Goal: Contribute content

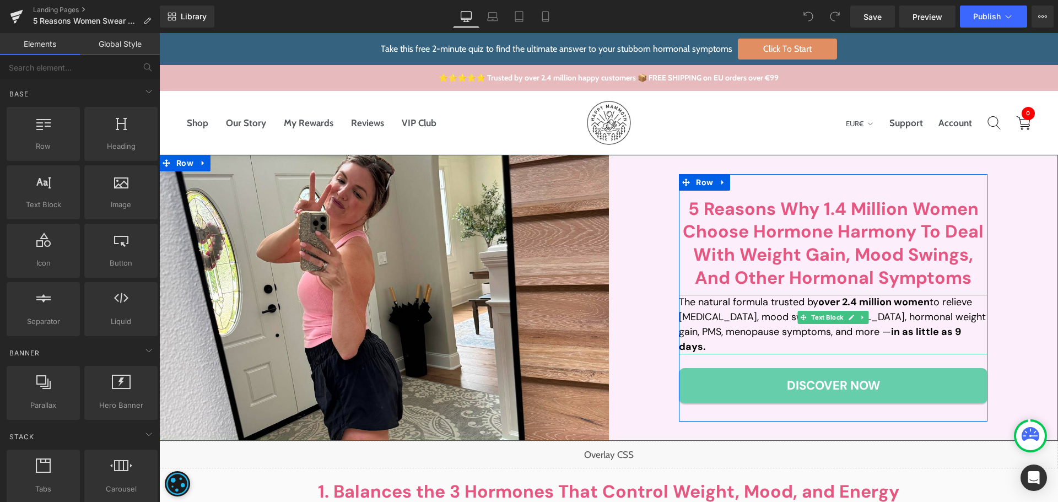
click at [856, 309] on strong "over 2.4 million women" at bounding box center [873, 301] width 111 height 13
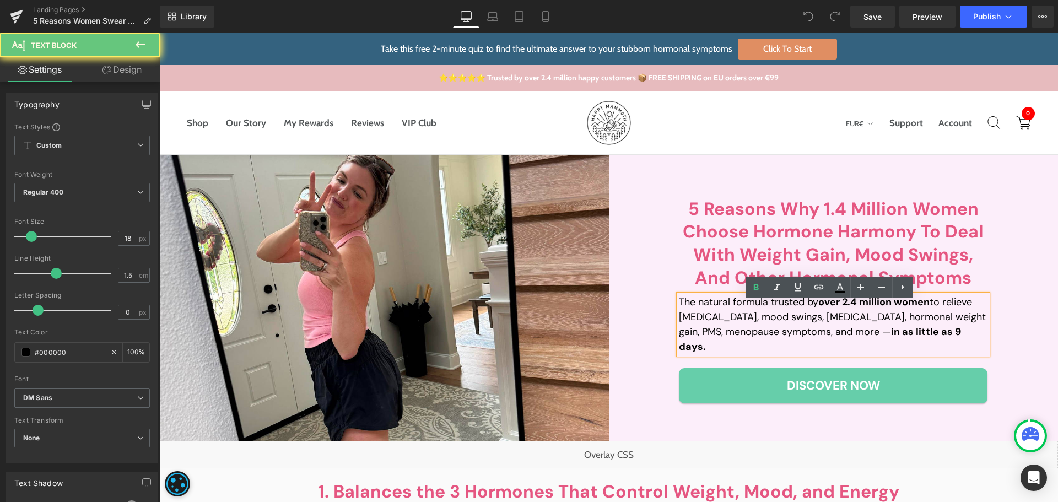
click at [847, 309] on strong "over 2.4 million women" at bounding box center [873, 301] width 111 height 13
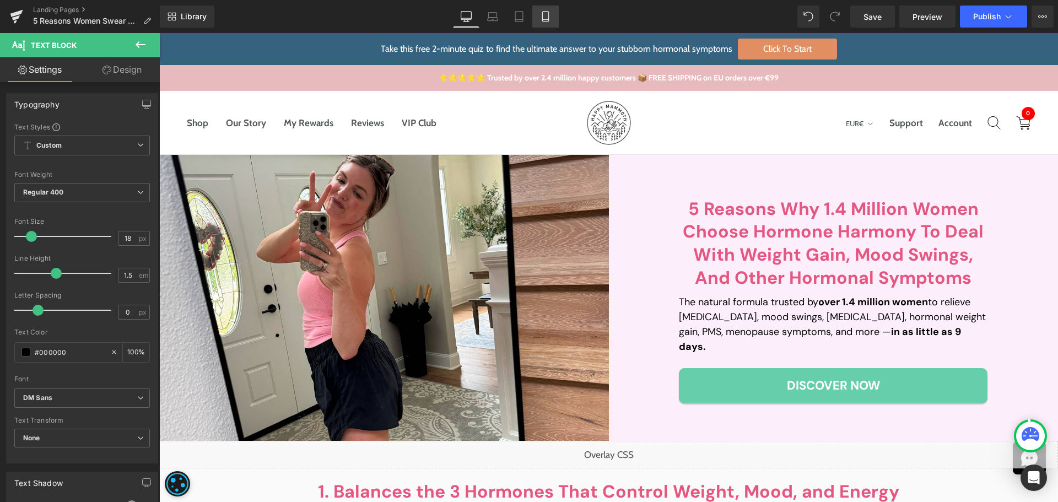
click at [544, 20] on icon at bounding box center [545, 20] width 6 height 0
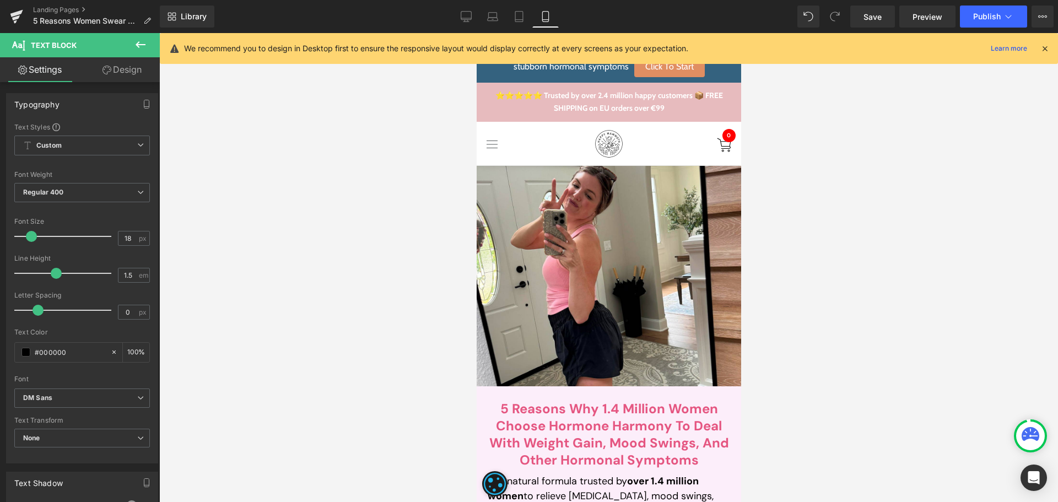
scroll to position [283, 0]
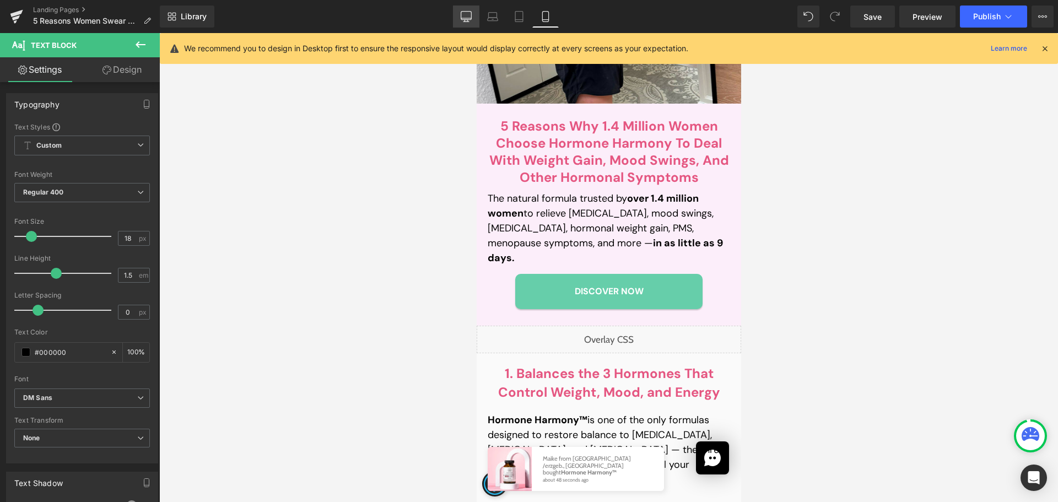
click at [479, 8] on link "Desktop" at bounding box center [466, 17] width 26 height 22
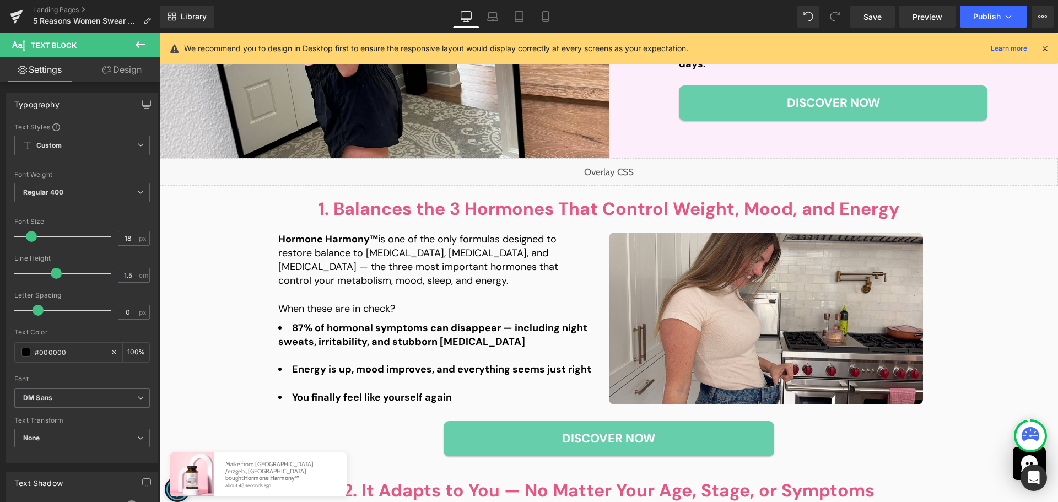
type input "100"
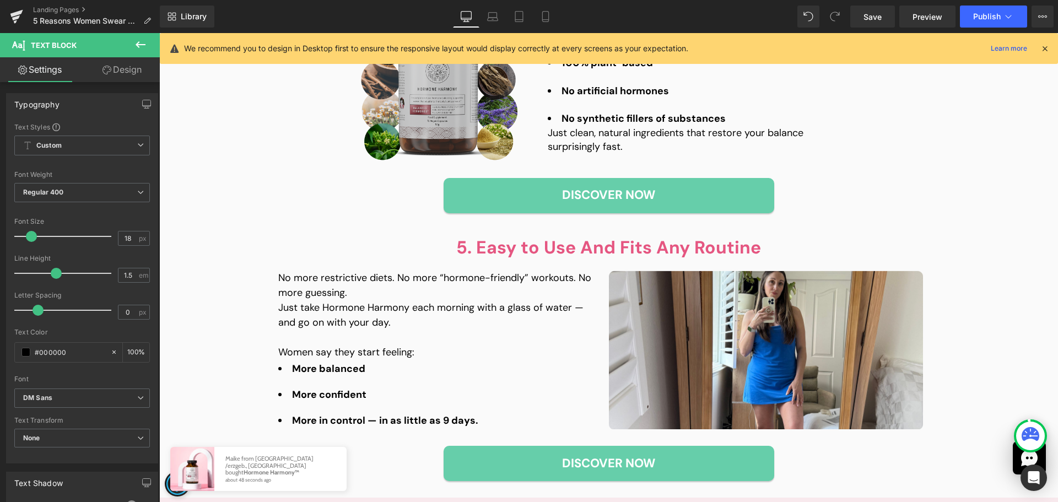
scroll to position [1103, 0]
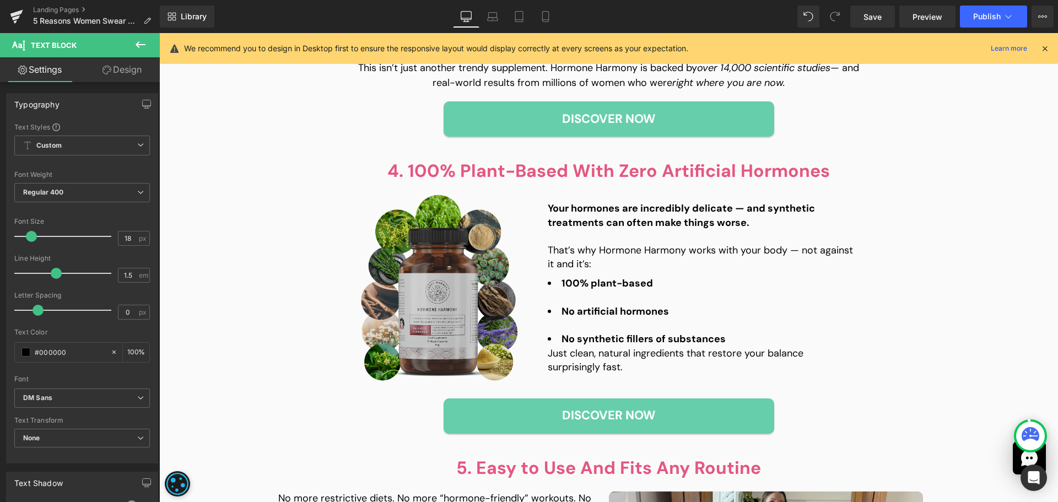
click at [416, 316] on img at bounding box center [439, 288] width 157 height 187
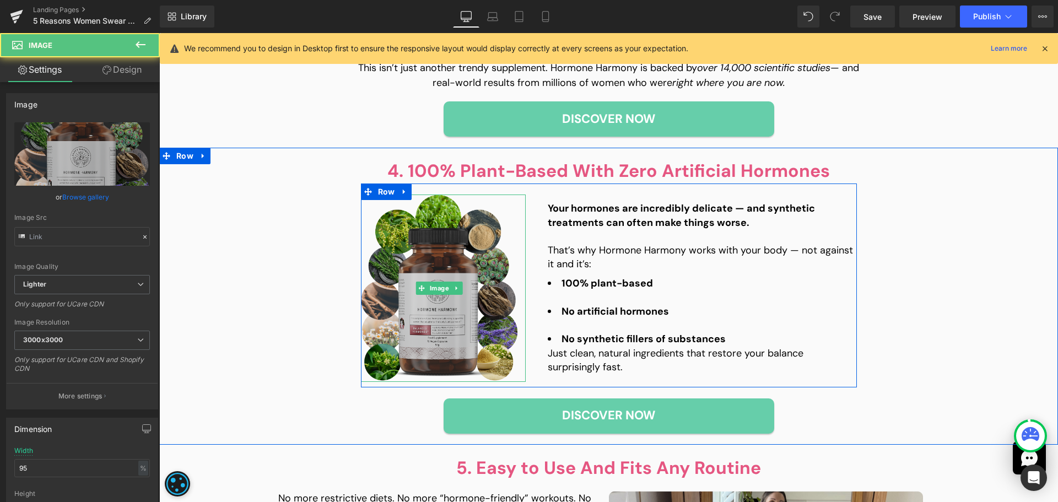
type input "[URL][DOMAIN_NAME]"
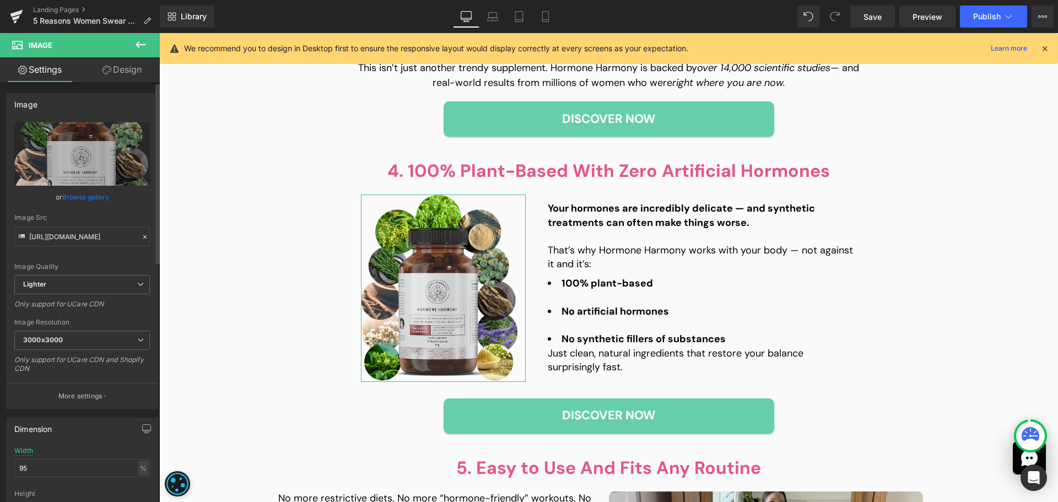
click at [84, 196] on link "Browse gallery" at bounding box center [85, 196] width 47 height 19
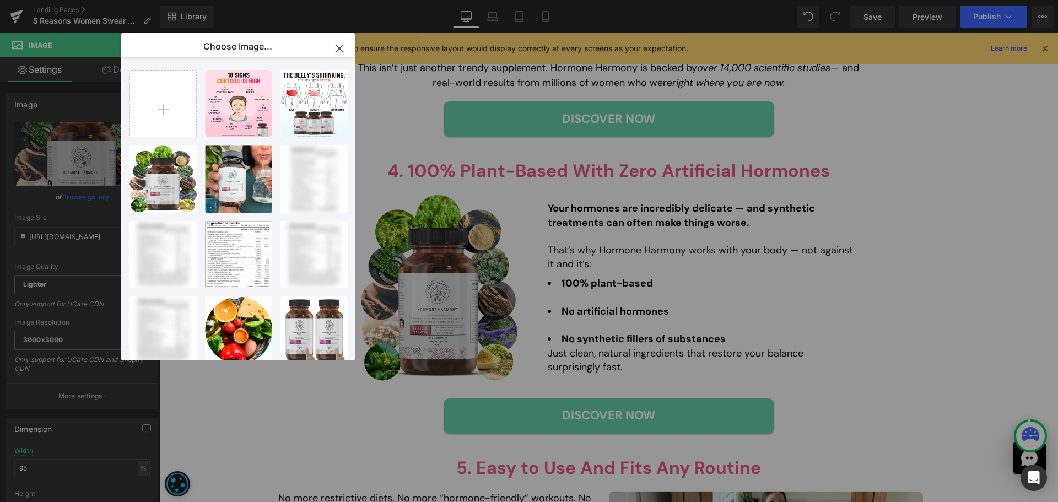
click at [331, 38] on button "button" at bounding box center [339, 48] width 31 height 31
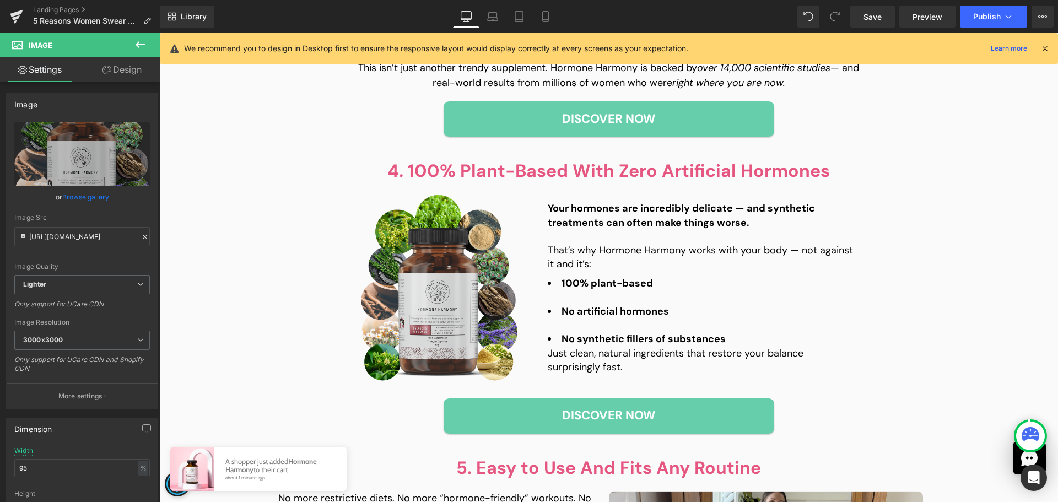
click at [846, 10] on span at bounding box center [835, 17] width 22 height 22
click at [863, 13] on link "Save" at bounding box center [872, 17] width 45 height 22
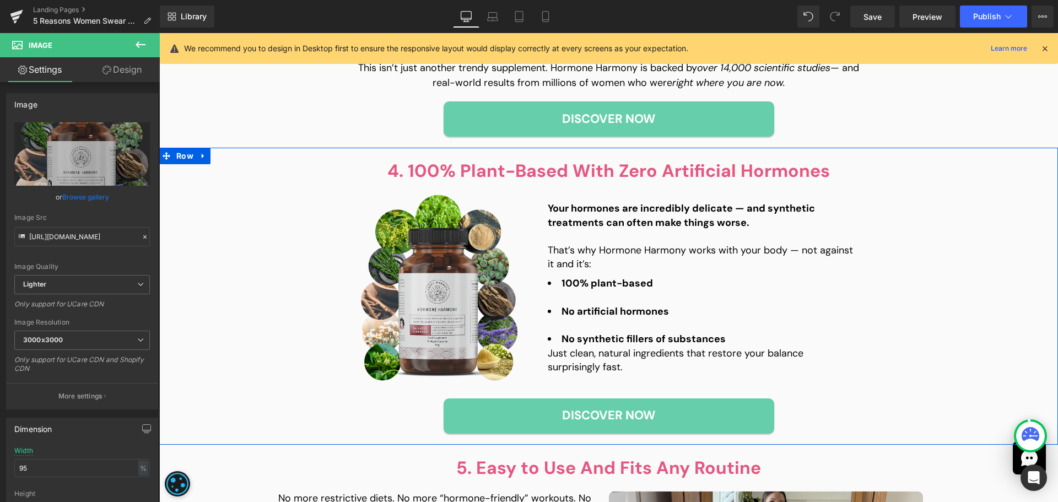
click at [949, 200] on div "4. 100% Plant-Based With Zero Artificial Hormones Heading Image Your hormones a…" at bounding box center [608, 296] width 899 height 275
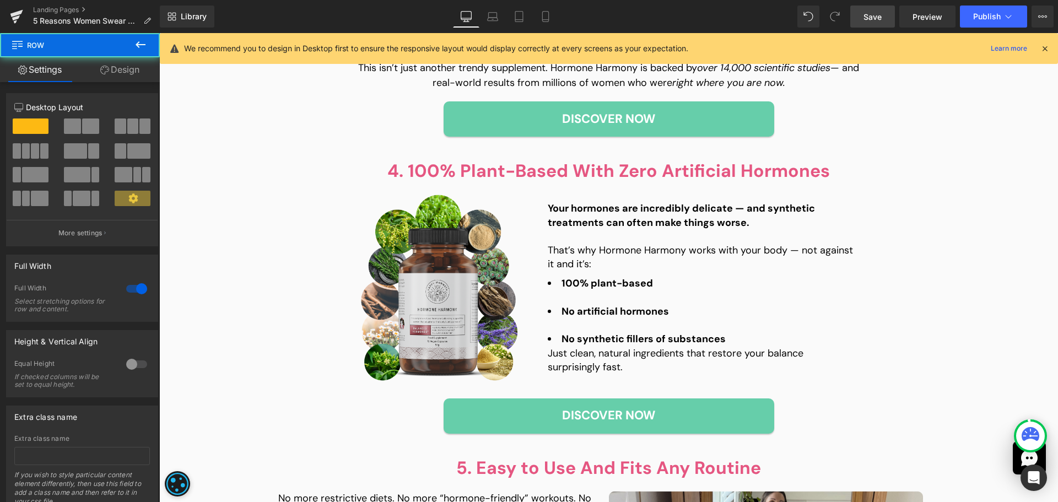
click at [878, 15] on span "Save" at bounding box center [873, 17] width 18 height 12
click at [1039, 22] on button "View Live Page View with current Template Save Template to Library Schedule Pub…" at bounding box center [1043, 17] width 22 height 22
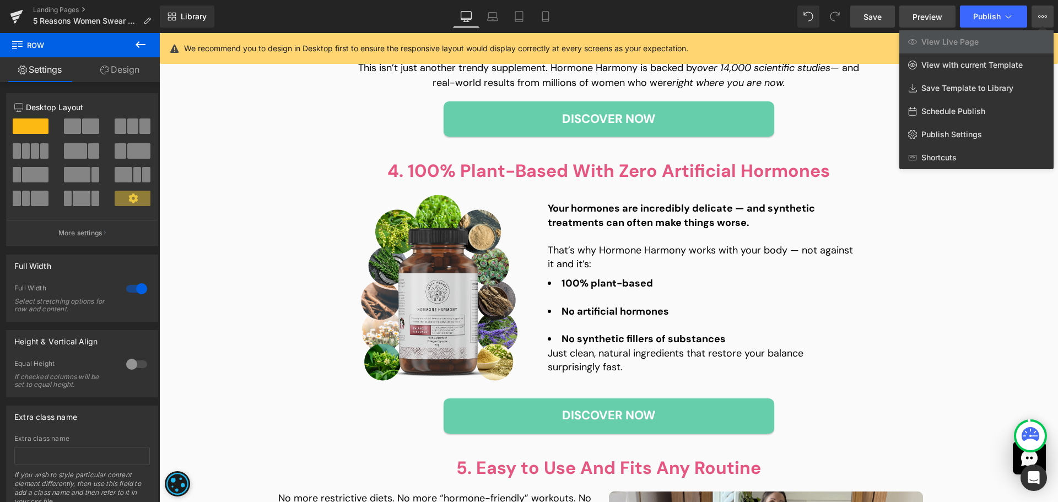
click at [928, 21] on span "Preview" at bounding box center [928, 17] width 30 height 12
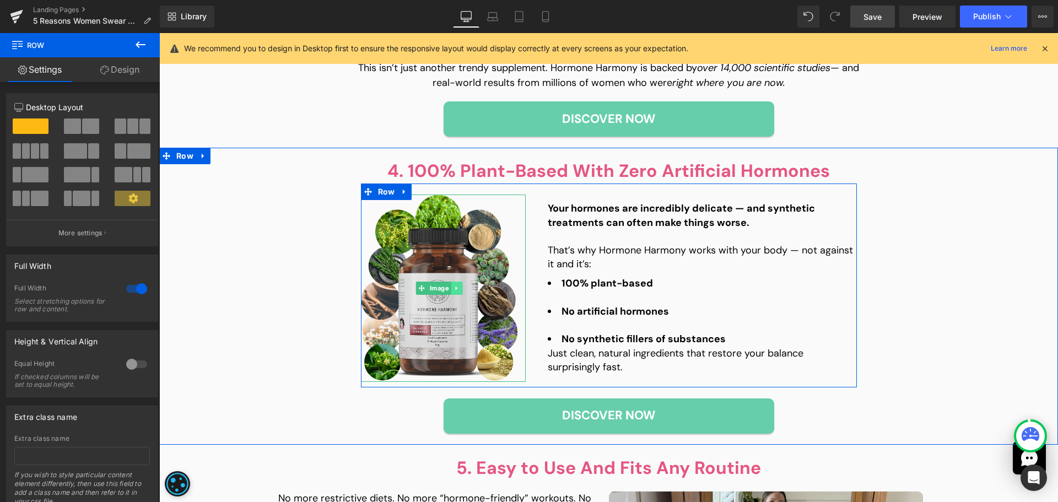
click at [456, 290] on link at bounding box center [457, 288] width 12 height 13
click at [424, 324] on img at bounding box center [439, 288] width 157 height 187
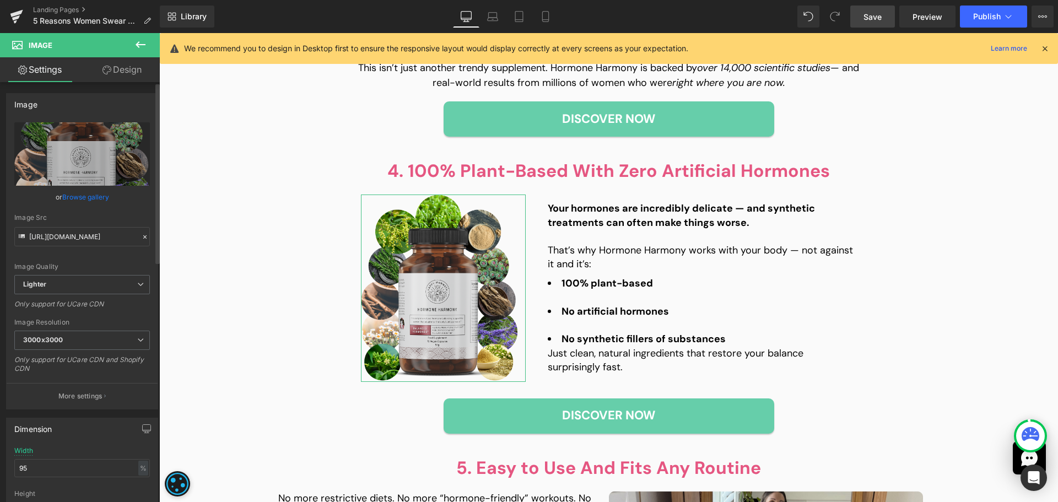
click at [79, 199] on link "Browse gallery" at bounding box center [85, 196] width 47 height 19
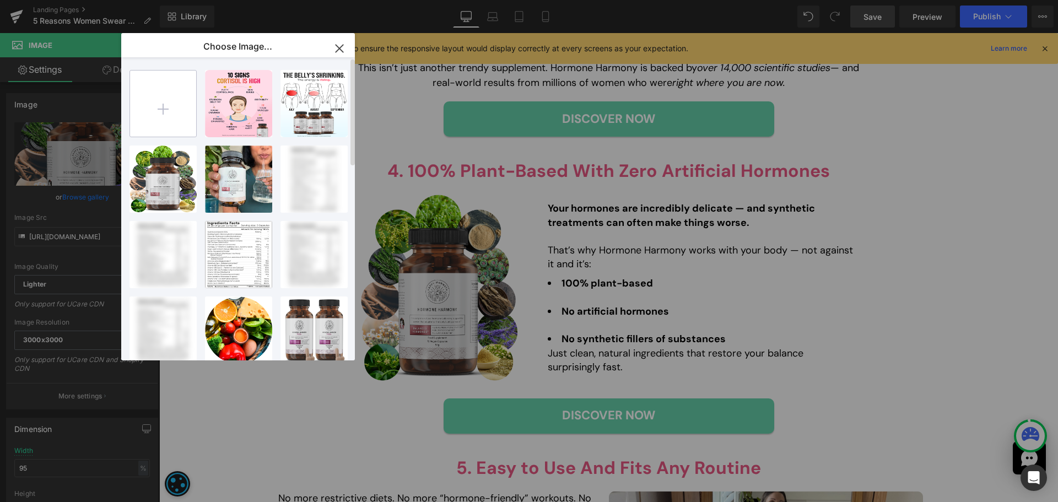
click at [166, 92] on input "file" at bounding box center [163, 104] width 66 height 66
type input "C:\fakepath\Group 1000003031 (3).png"
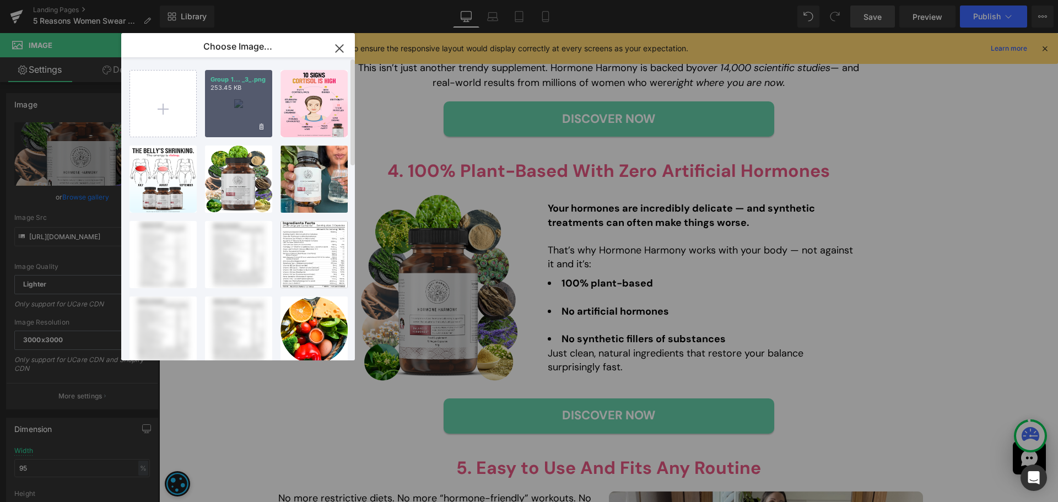
click at [233, 123] on div "Group 1... _3_.png 253.45 KB" at bounding box center [238, 103] width 67 height 67
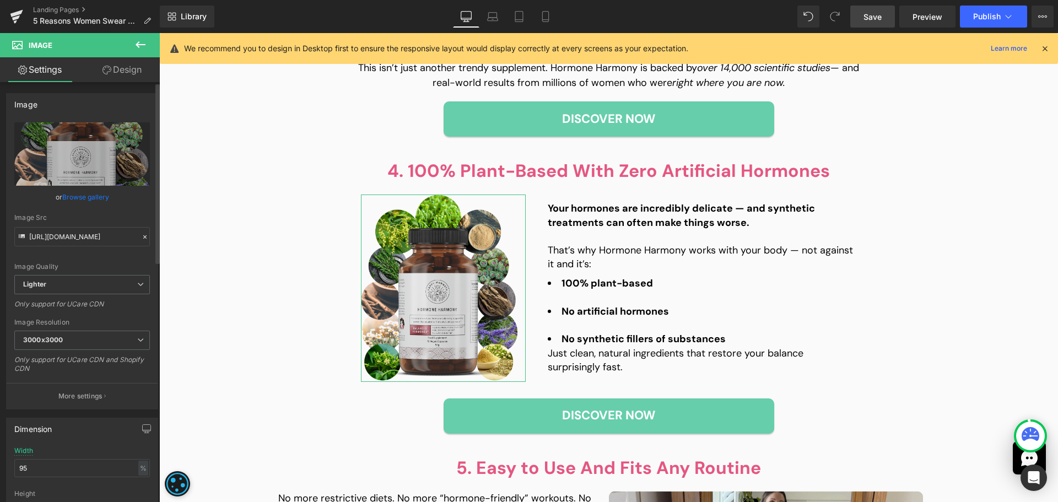
click at [94, 198] on link "Browse gallery" at bounding box center [85, 196] width 47 height 19
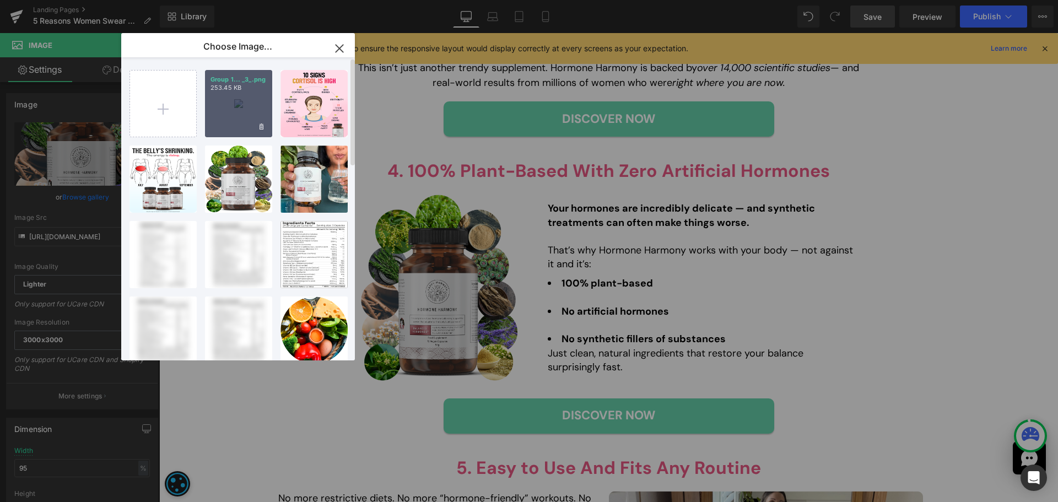
click at [222, 124] on div "Group 1... _3_.png 253.45 KB" at bounding box center [238, 103] width 67 height 67
type input "[URL][DOMAIN_NAME]"
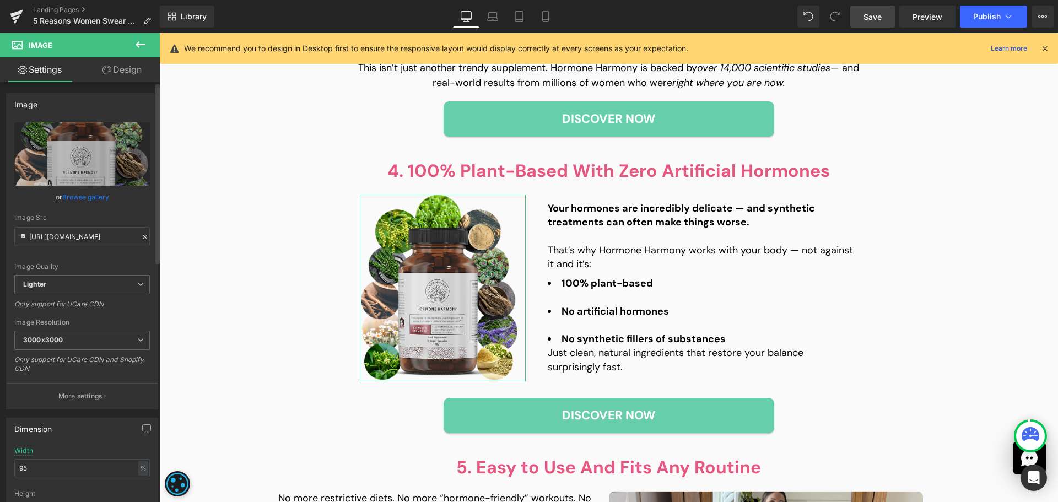
click at [90, 190] on link "Browse gallery" at bounding box center [85, 196] width 47 height 19
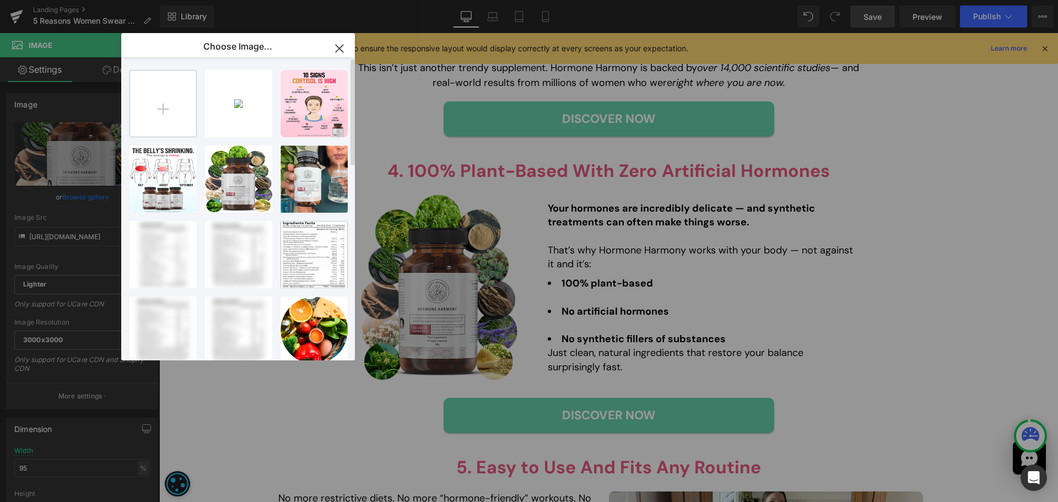
click at [184, 122] on input "file" at bounding box center [163, 104] width 66 height 66
type input "C:\fakepath\Group 1000003031 (4).png"
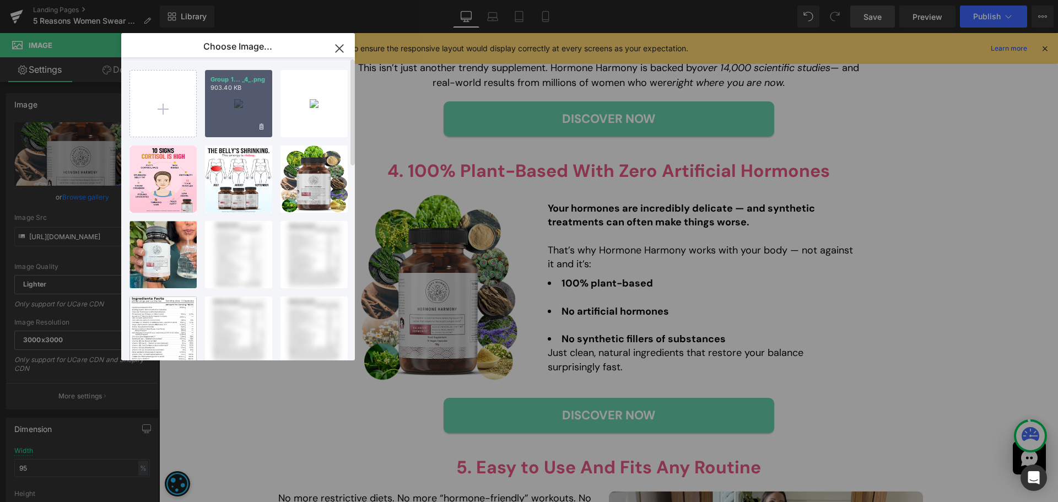
click at [241, 118] on div "Group 1... _4_.png 903.40 KB" at bounding box center [238, 103] width 67 height 67
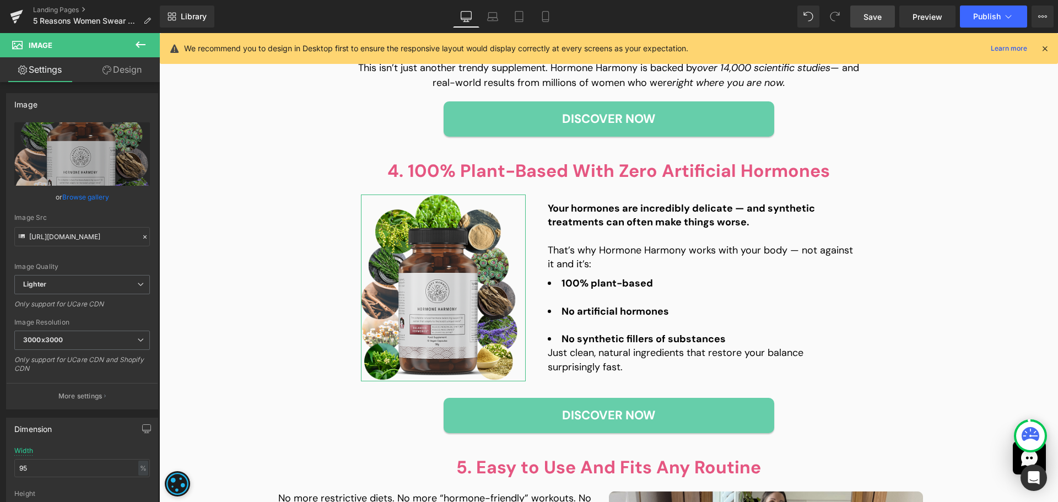
click at [80, 193] on link "Browse gallery" at bounding box center [85, 196] width 47 height 19
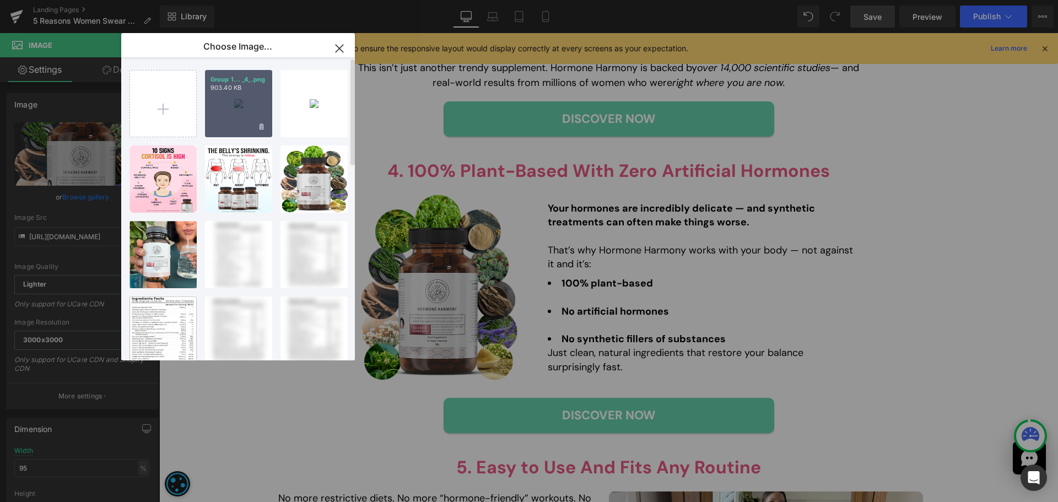
click at [244, 128] on div "Group 1... _4_.png 903.40 KB" at bounding box center [238, 103] width 67 height 67
type input "[URL][DOMAIN_NAME]"
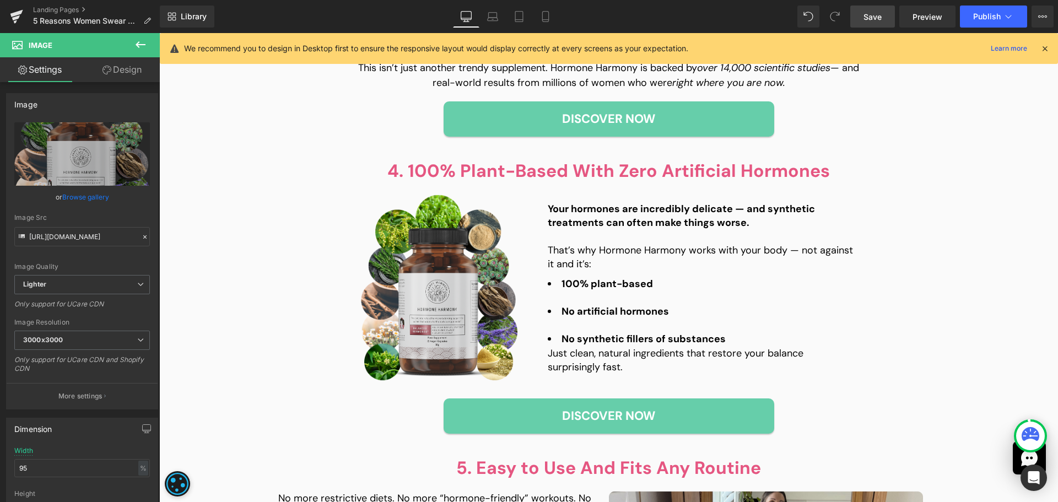
drag, startPoint x: 874, startPoint y: 20, endPoint x: 508, endPoint y: 257, distance: 435.5
click at [874, 20] on span "Save" at bounding box center [873, 17] width 18 height 12
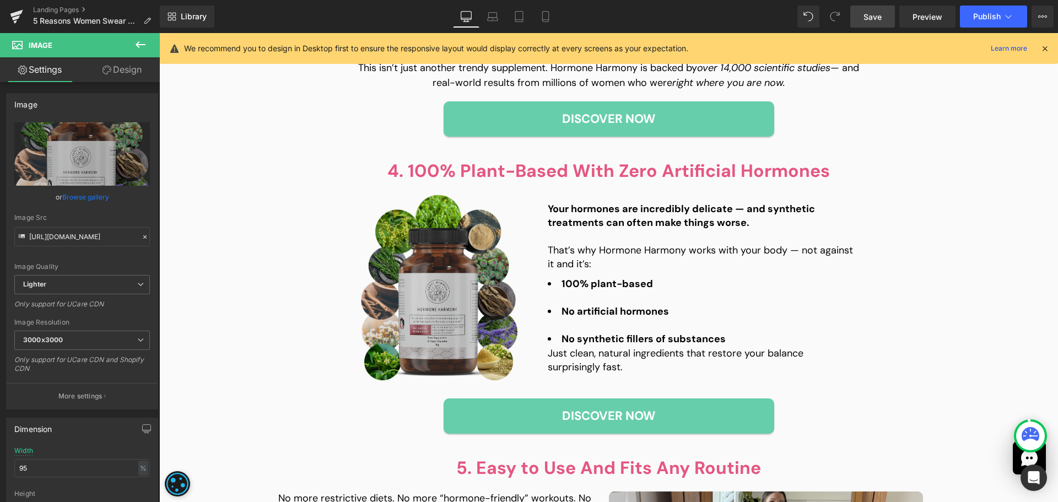
click at [452, 305] on img at bounding box center [439, 288] width 157 height 187
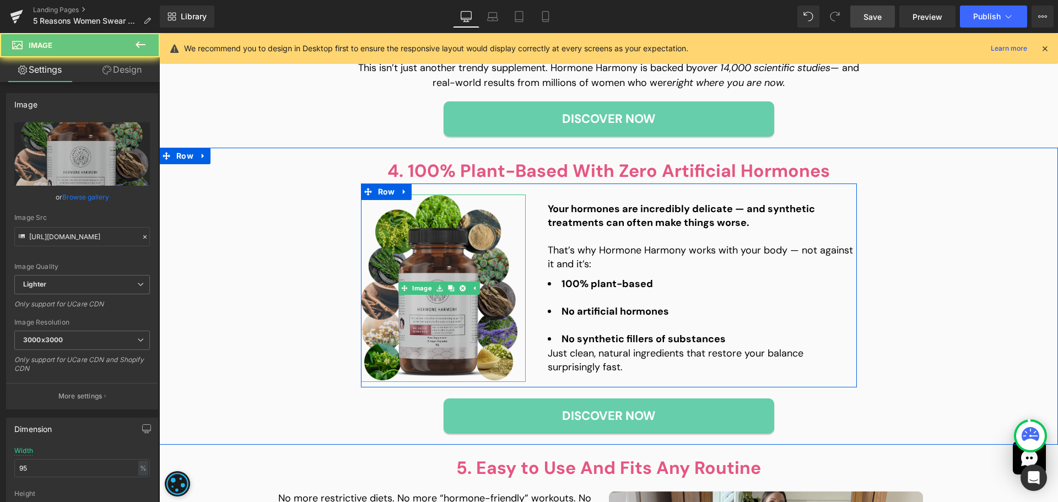
click at [445, 309] on img at bounding box center [439, 288] width 157 height 187
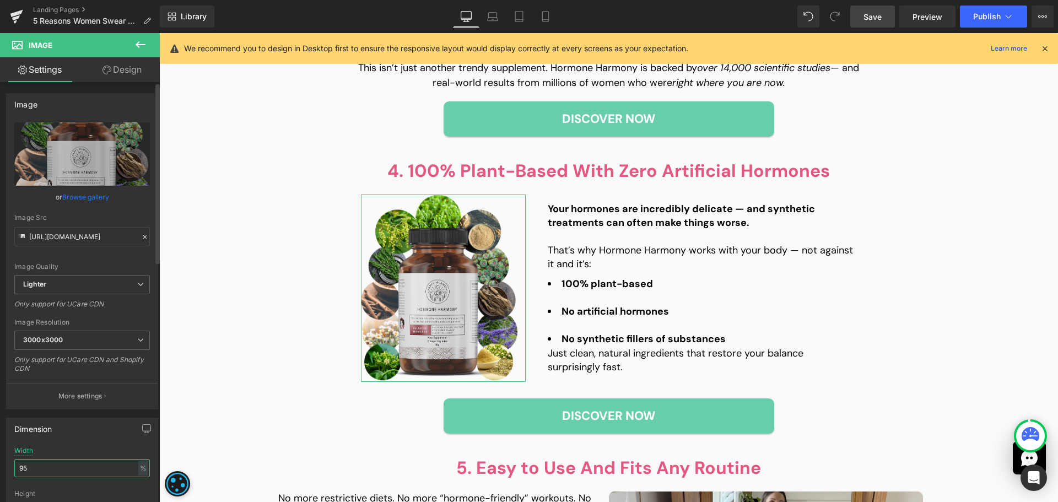
click at [49, 472] on input "95" at bounding box center [82, 468] width 136 height 18
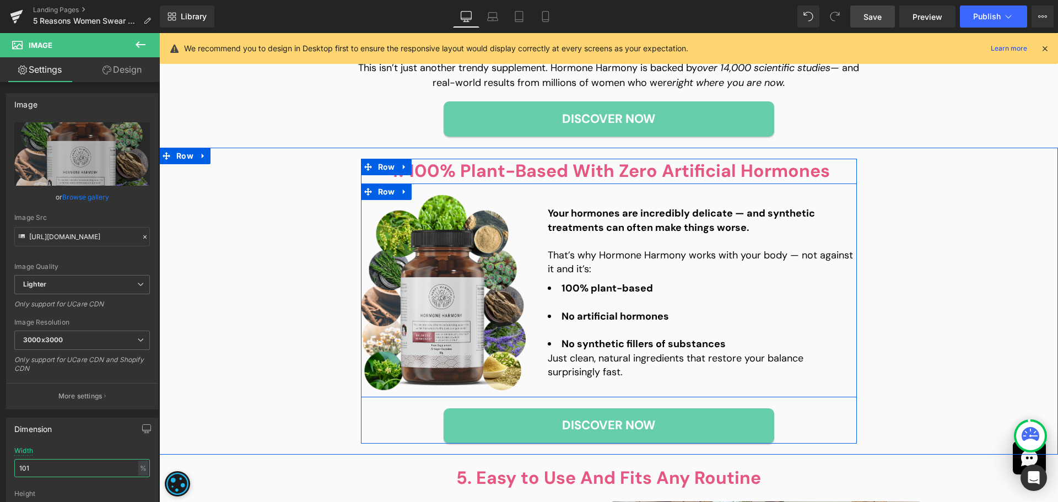
type input "100"
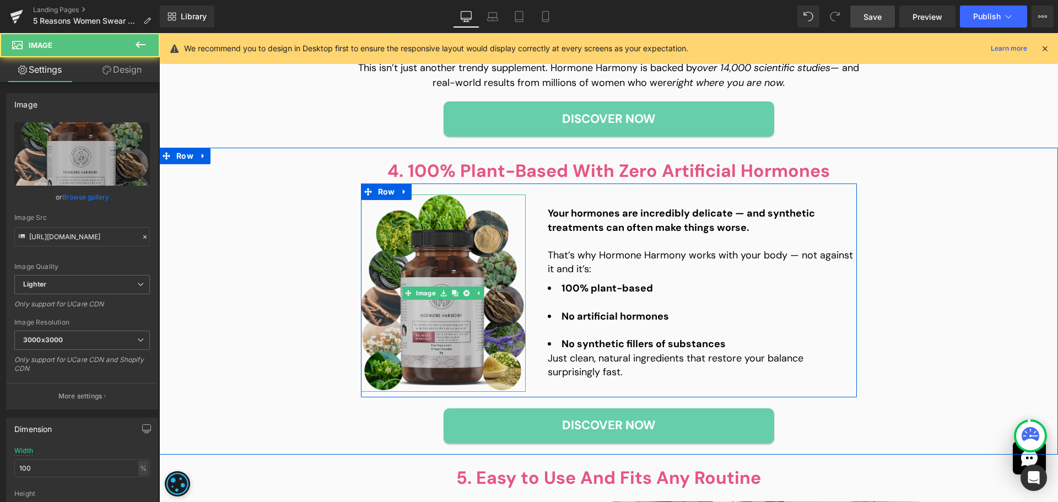
click at [420, 316] on img at bounding box center [443, 293] width 165 height 197
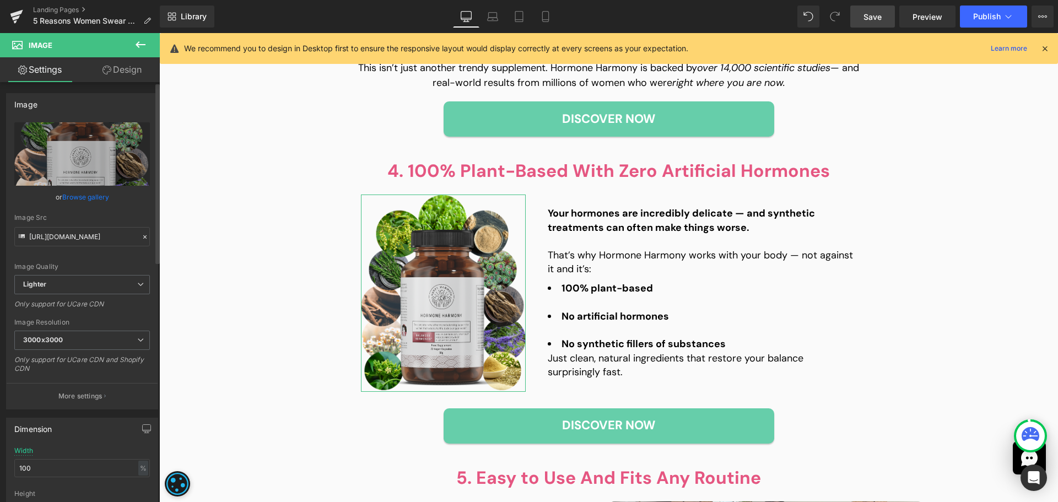
click at [93, 197] on link "Browse gallery" at bounding box center [85, 196] width 47 height 19
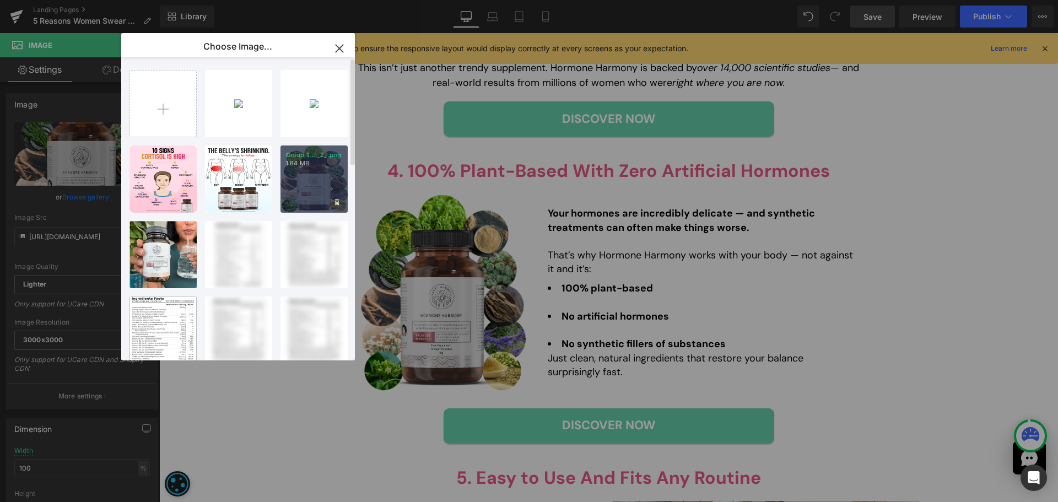
click at [311, 196] on div "Group 1... _2_.png 1.84 MB" at bounding box center [314, 179] width 67 height 67
type input "[URL][DOMAIN_NAME]"
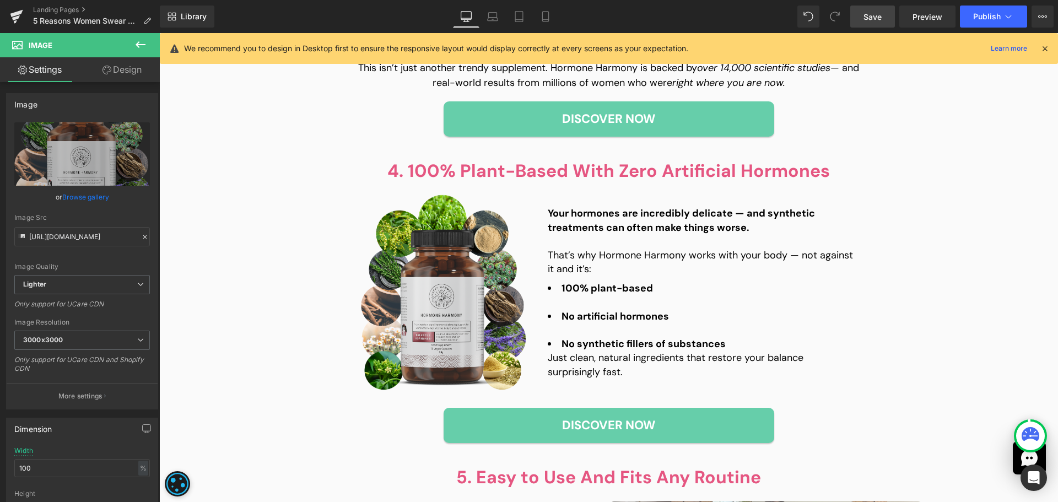
drag, startPoint x: 887, startPoint y: 16, endPoint x: 696, endPoint y: 292, distance: 335.4
click at [887, 16] on link "Save" at bounding box center [872, 17] width 45 height 22
click at [91, 190] on link "Browse gallery" at bounding box center [85, 196] width 47 height 19
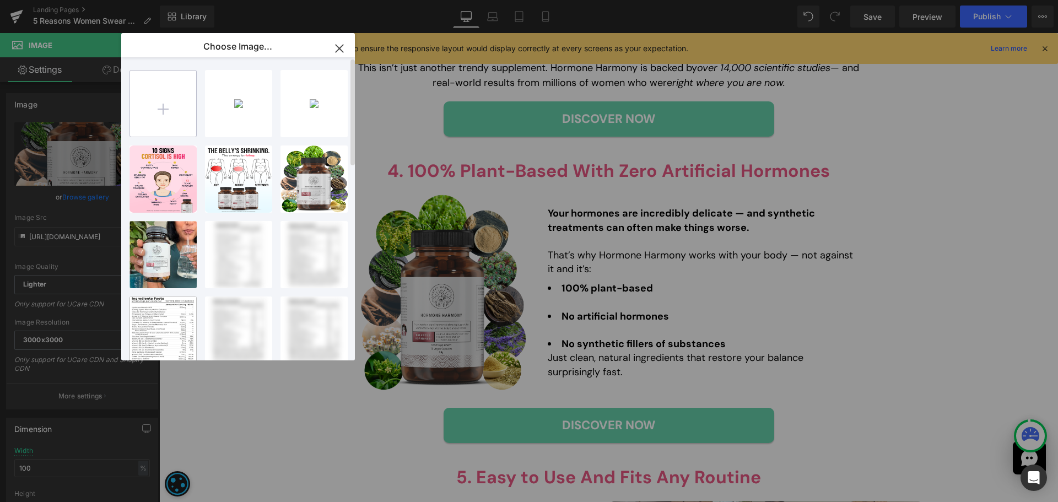
click at [168, 119] on input "file" at bounding box center [163, 104] width 66 height 66
type input "C:\fakepath\Group 1000003031 (5).png"
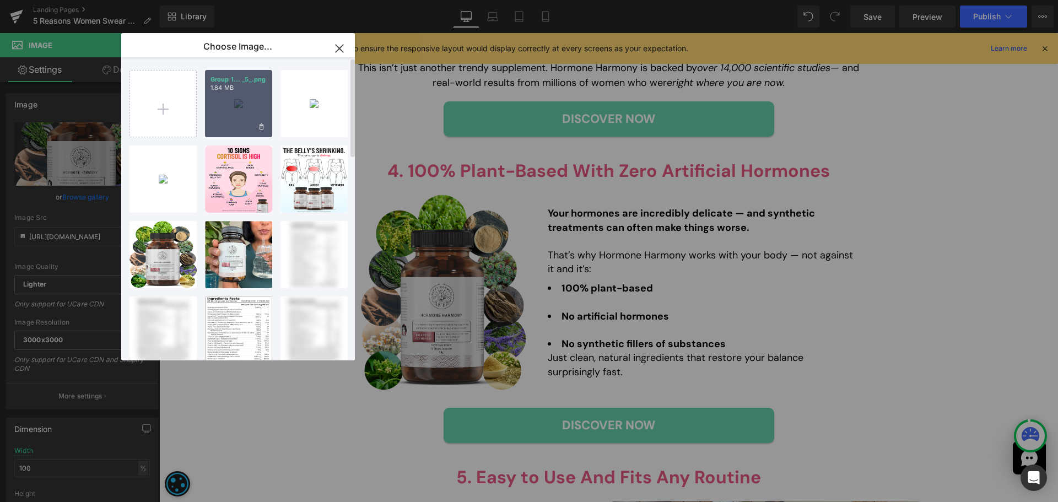
click at [236, 125] on div "Group 1... _5_.png 1.84 MB" at bounding box center [238, 103] width 67 height 67
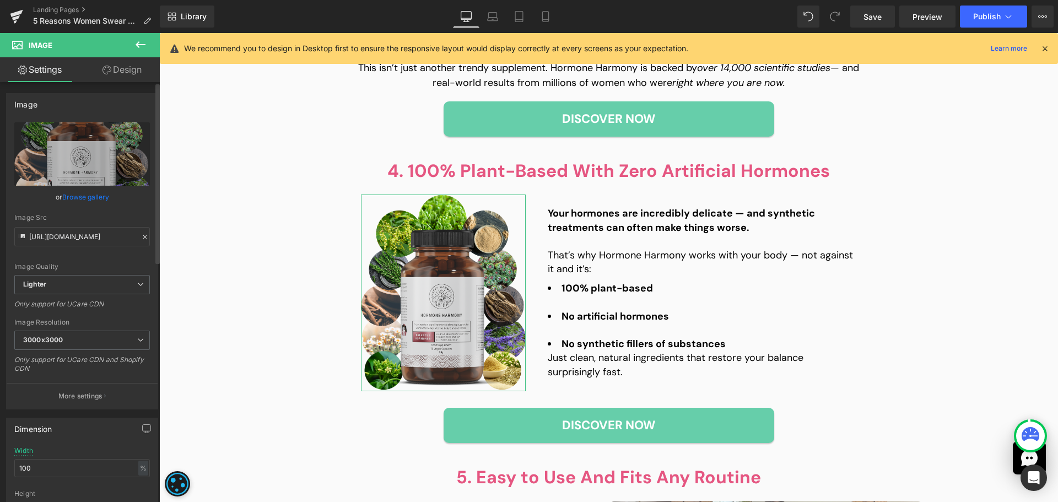
click at [78, 193] on link "Browse gallery" at bounding box center [85, 196] width 47 height 19
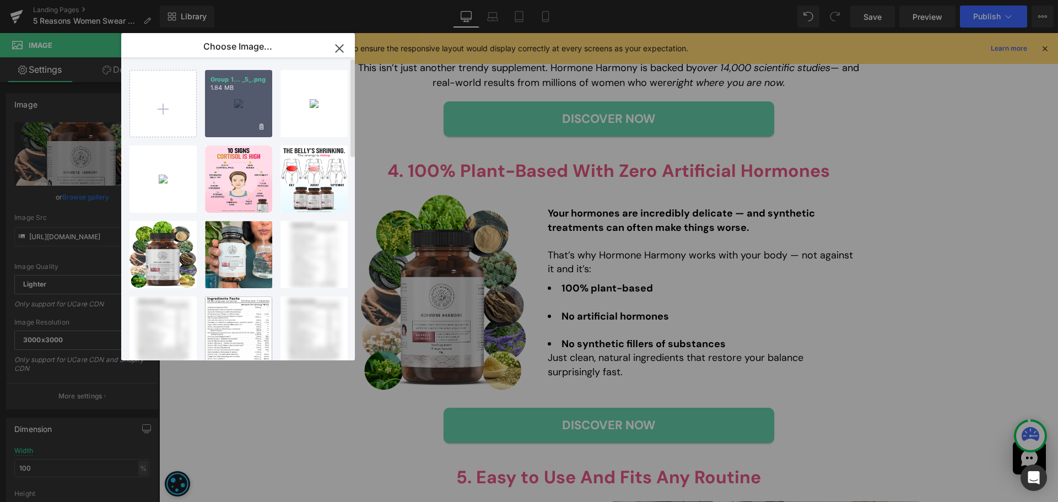
click at [251, 120] on div "Group 1... _5_.png 1.84 MB" at bounding box center [238, 103] width 67 height 67
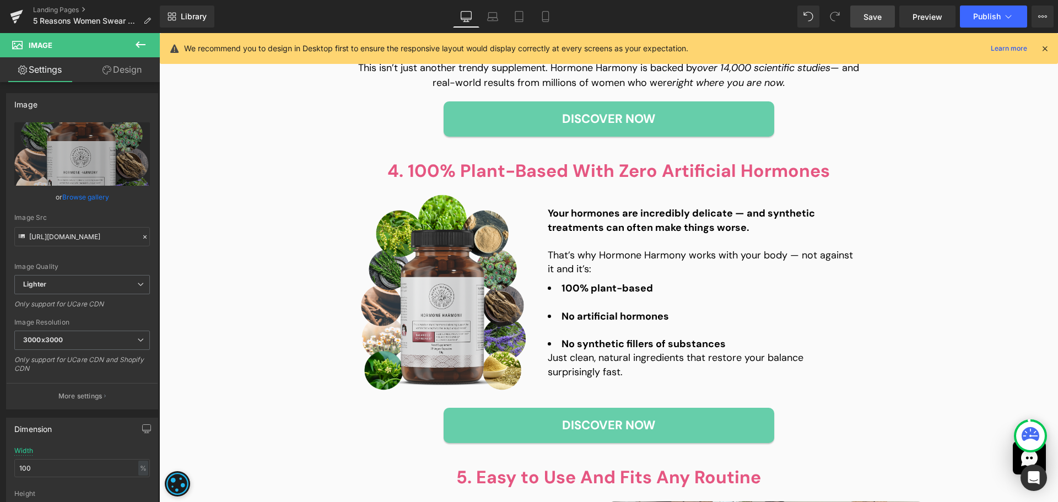
click at [874, 18] on span "Save" at bounding box center [873, 17] width 18 height 12
click at [402, 291] on div "Image" at bounding box center [443, 293] width 165 height 197
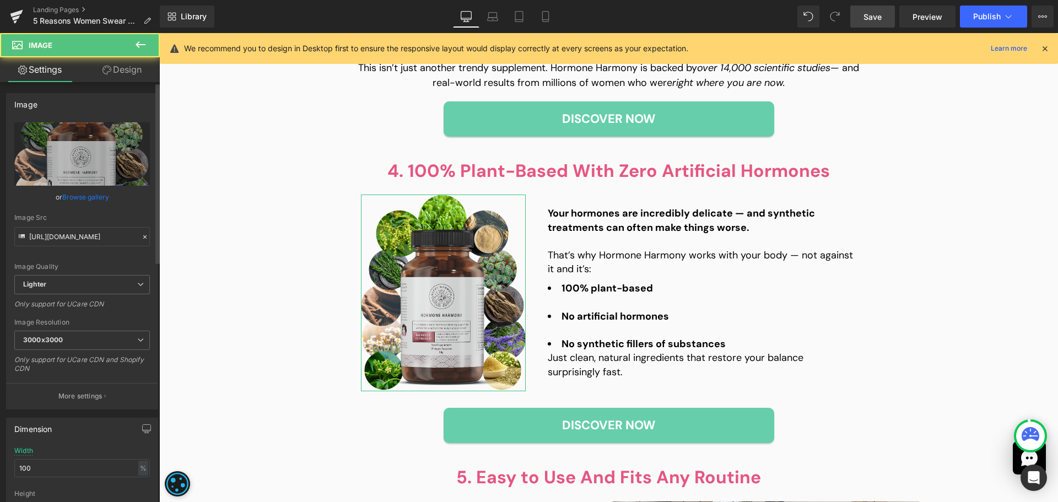
click at [99, 201] on link "Browse gallery" at bounding box center [85, 196] width 47 height 19
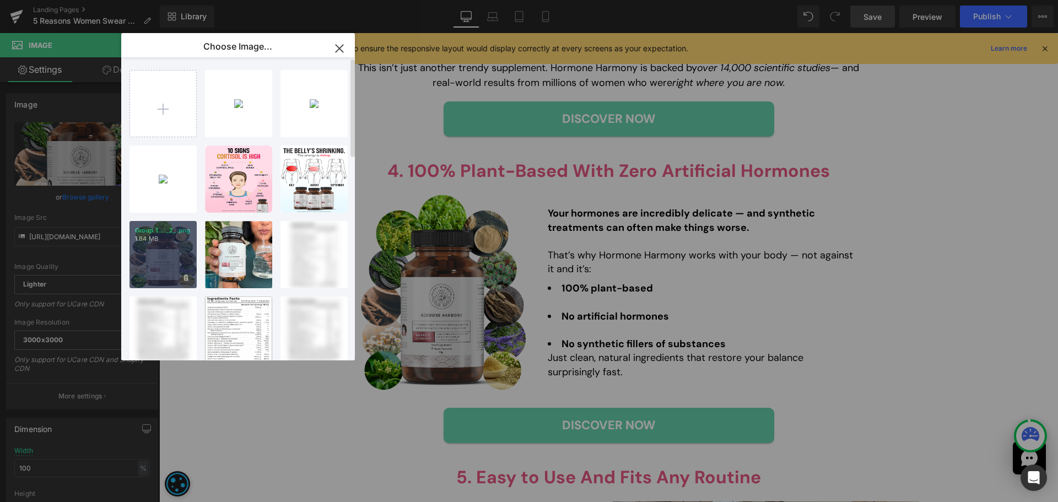
click at [164, 260] on div "Group 1... _2_.png 1.84 MB" at bounding box center [163, 254] width 67 height 67
type input "[URL][DOMAIN_NAME]"
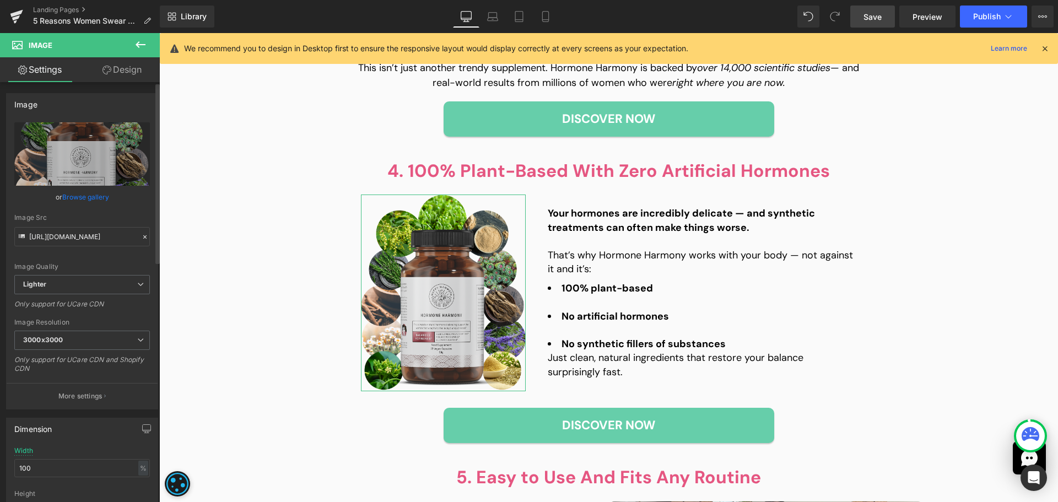
click at [87, 197] on link "Browse gallery" at bounding box center [85, 196] width 47 height 19
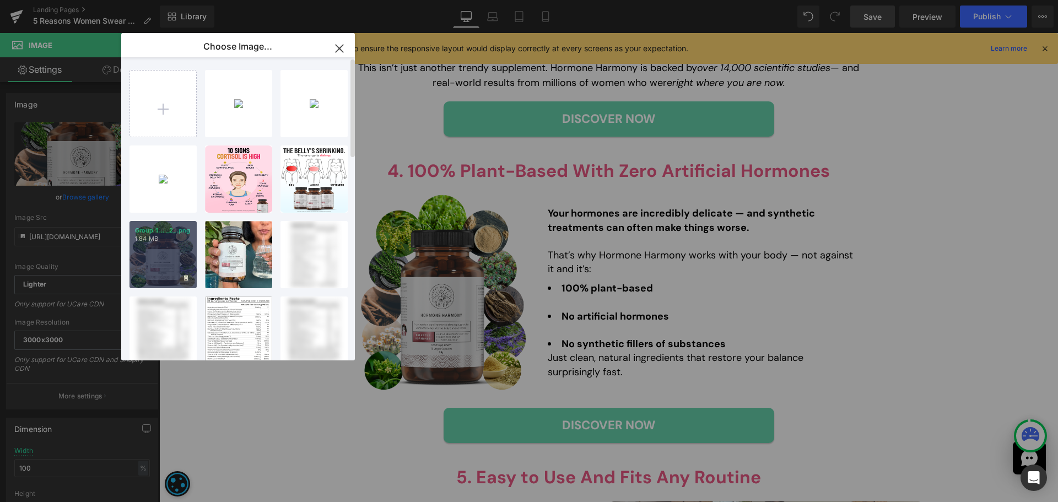
click at [154, 265] on div "Group 1... _2_.png 1.84 MB" at bounding box center [163, 254] width 67 height 67
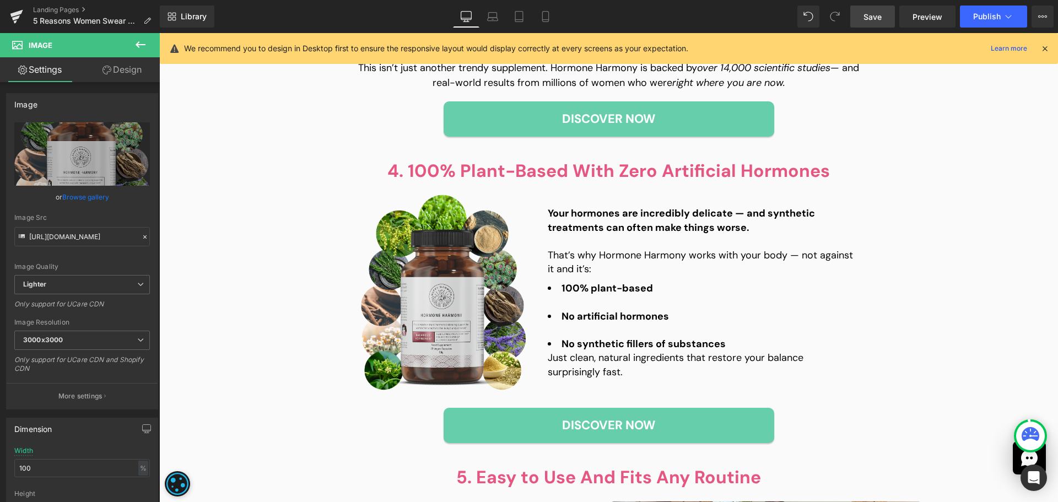
drag, startPoint x: 879, startPoint y: 16, endPoint x: 270, endPoint y: 200, distance: 635.5
click at [879, 16] on span "Save" at bounding box center [873, 17] width 18 height 12
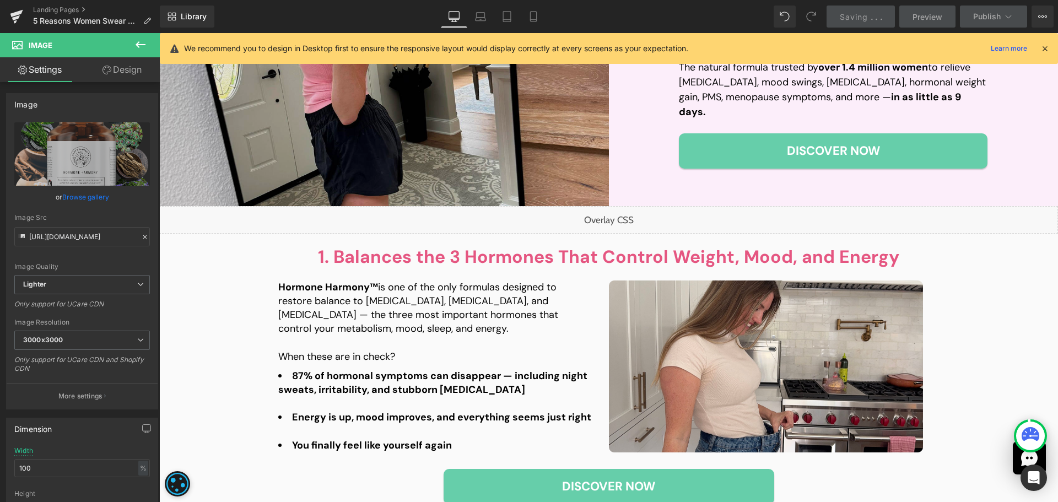
scroll to position [0, 0]
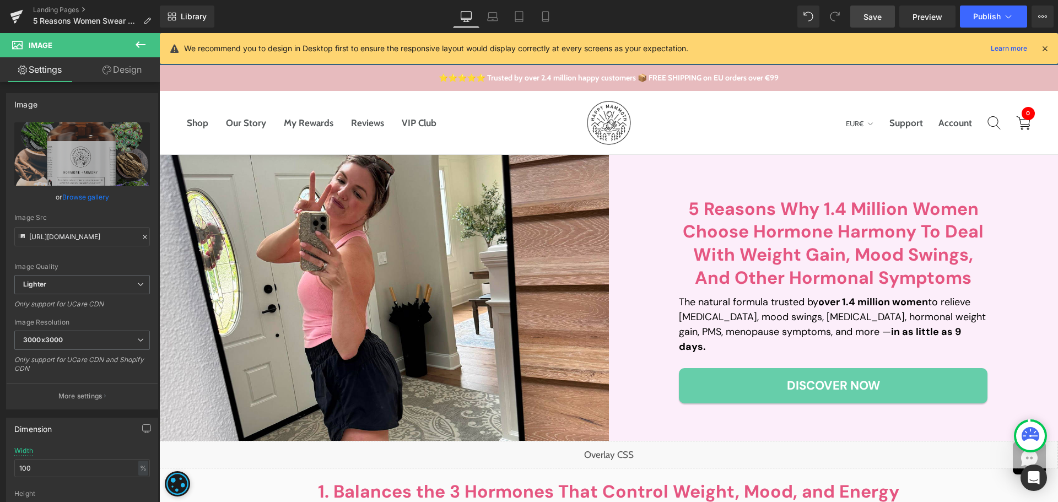
click at [616, 458] on div "Liquid" at bounding box center [608, 455] width 899 height 28
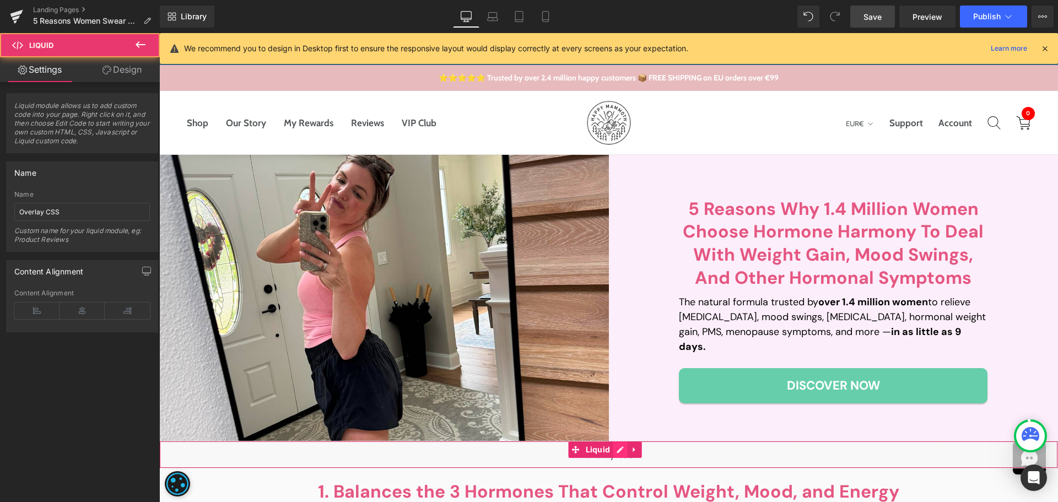
click at [615, 455] on div "Liquid" at bounding box center [608, 455] width 899 height 28
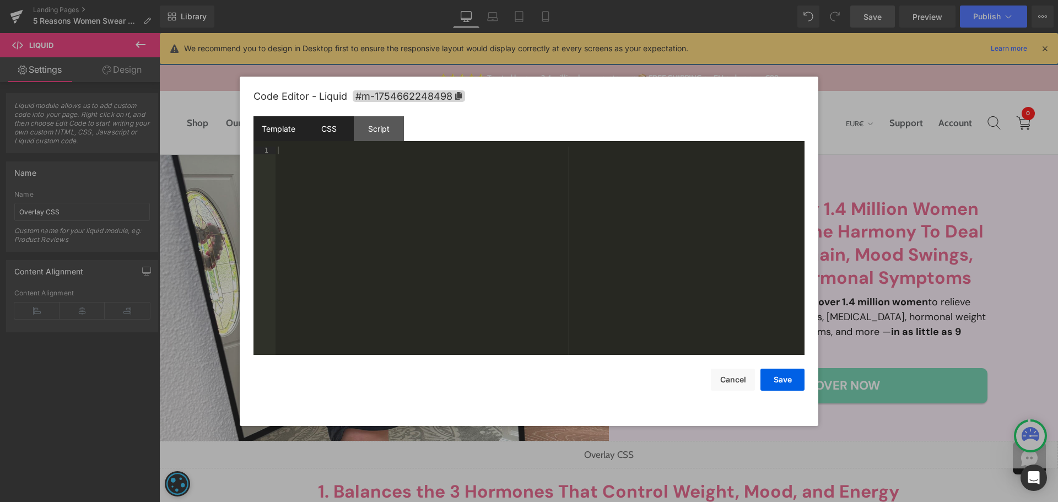
click at [341, 141] on div "CSS" at bounding box center [329, 128] width 50 height 25
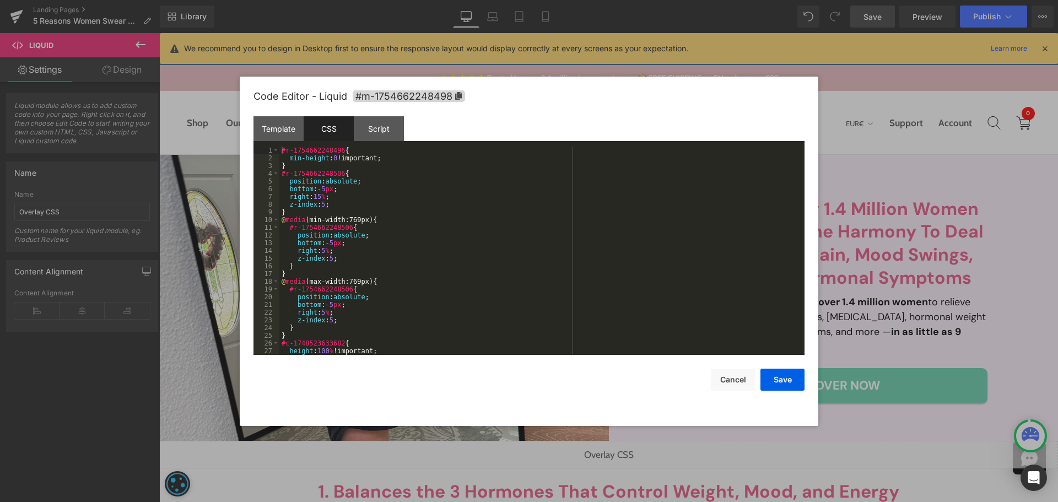
click at [497, 229] on div "#r-1754662248496 { min-height : 0 !important; } #r-1754662248506 { position : a…" at bounding box center [539, 259] width 521 height 224
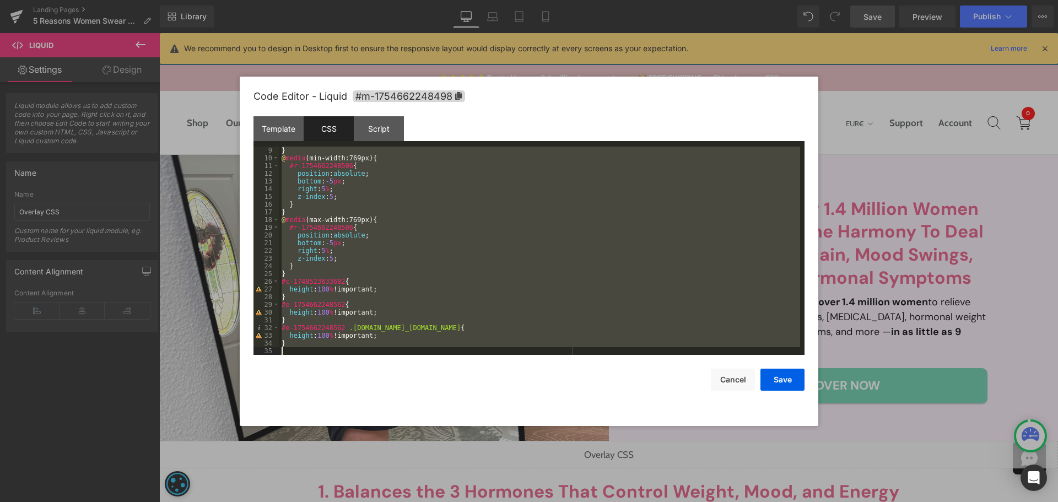
scroll to position [62, 0]
click at [325, 339] on div "} @ media (min-width:769px) { #r-1754662248506 { position : absolute ; bottom :…" at bounding box center [539, 251] width 521 height 208
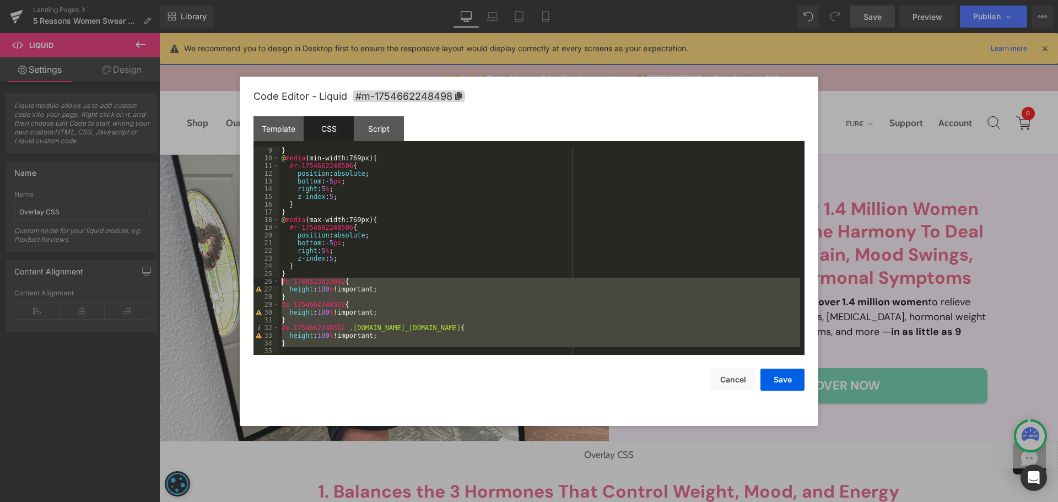
drag, startPoint x: 304, startPoint y: 350, endPoint x: 281, endPoint y: 283, distance: 71.3
click at [281, 283] on div "} @ media (min-width:769px) { #r-1754662248506 { position : absolute ; bottom :…" at bounding box center [539, 259] width 521 height 224
click at [462, 302] on div "} @ media (min-width:769px) { #r-1754662248506 { position : absolute ; bottom :…" at bounding box center [539, 251] width 521 height 208
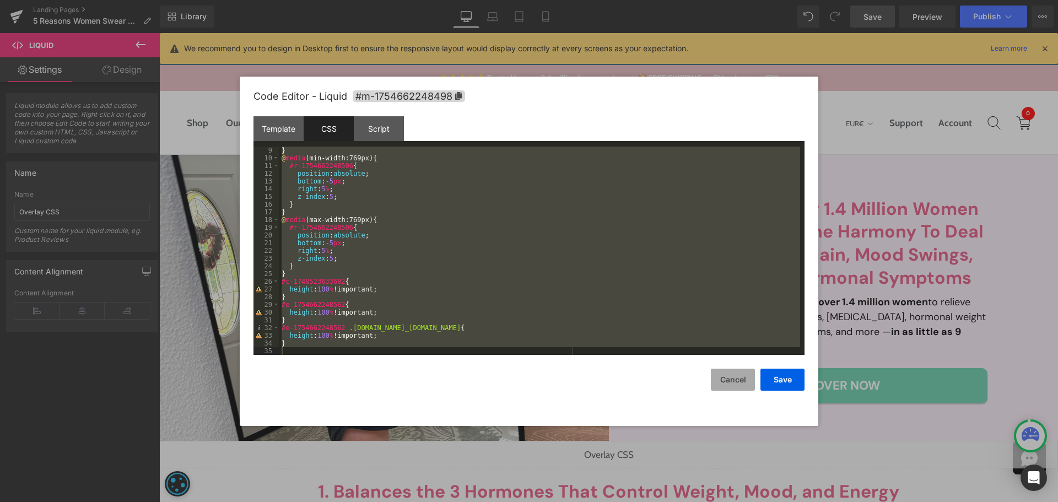
click at [718, 382] on button "Cancel" at bounding box center [733, 380] width 44 height 22
